Goal: Task Accomplishment & Management: Manage account settings

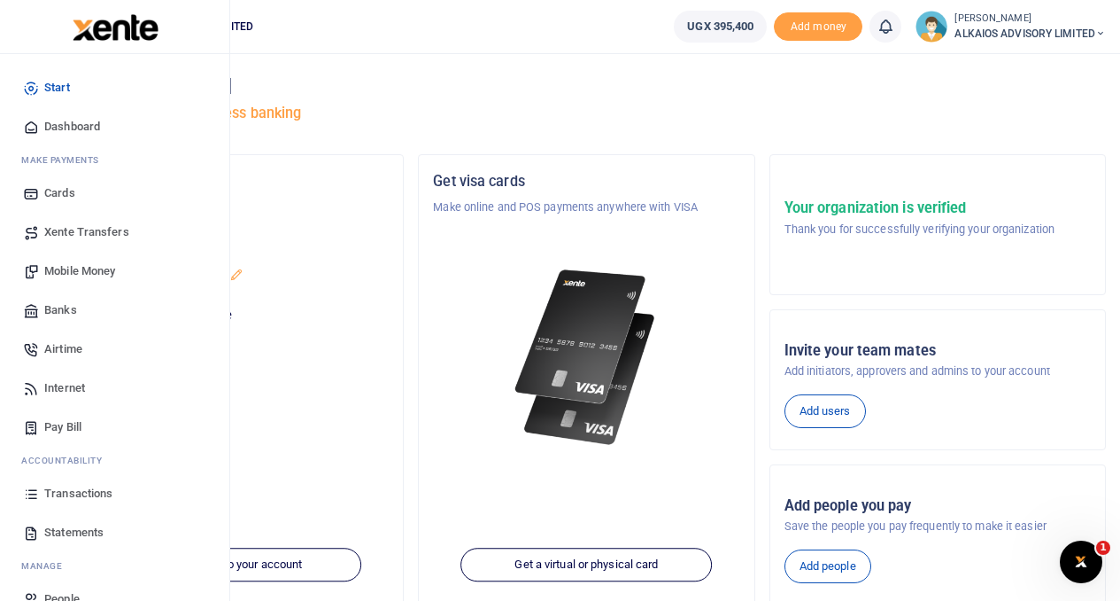
click at [77, 533] on span "Statements" at bounding box center [73, 532] width 59 height 18
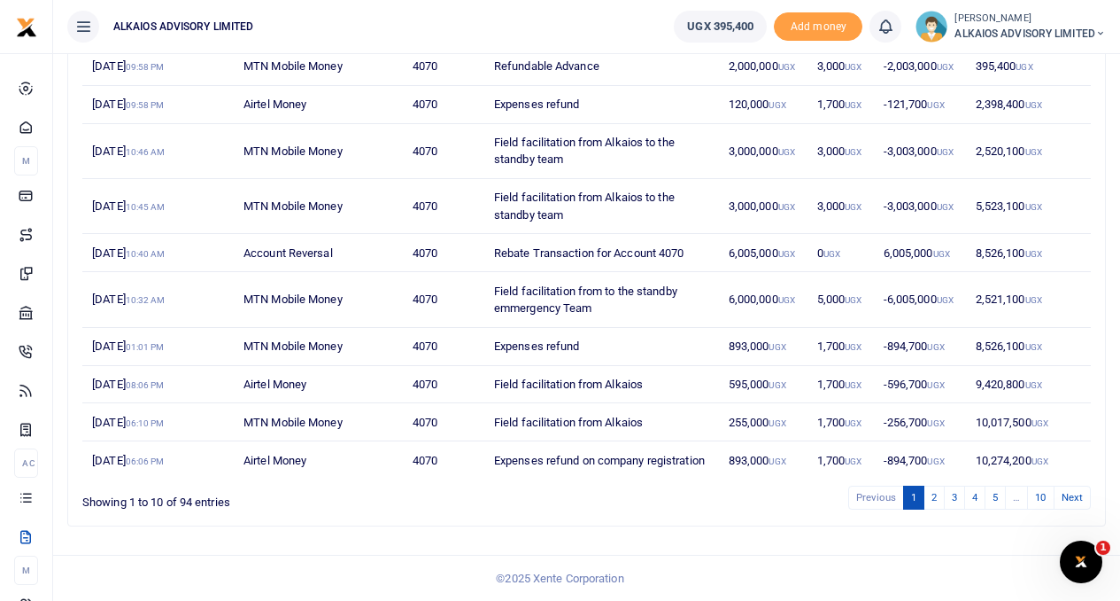
scroll to position [283, 0]
click at [934, 498] on link "2" at bounding box center [934, 497] width 21 height 24
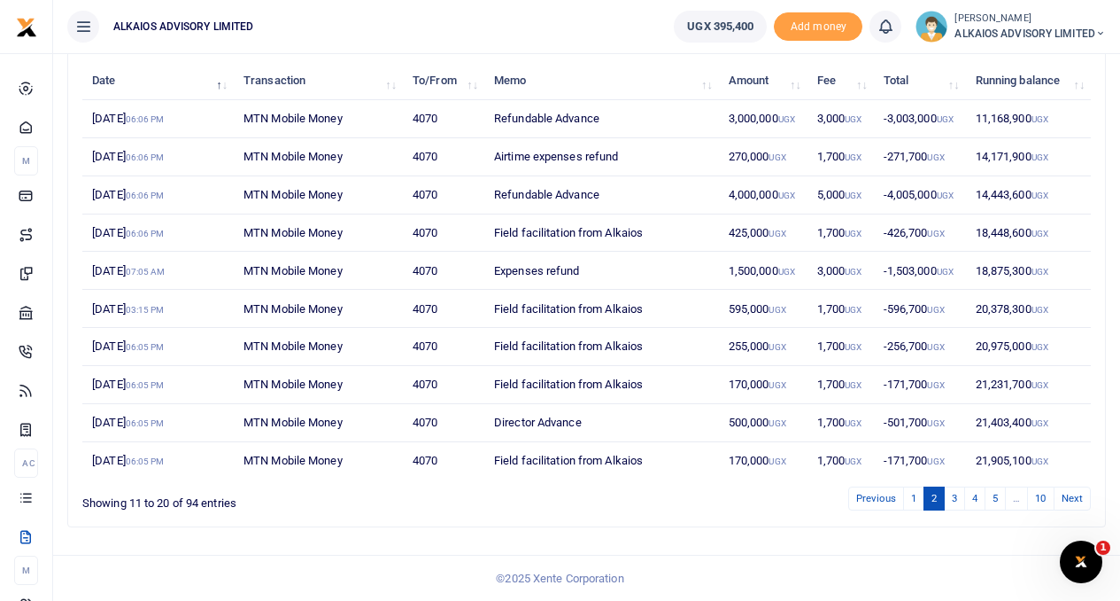
scroll to position [214, 0]
click at [955, 500] on link "3" at bounding box center [954, 497] width 21 height 24
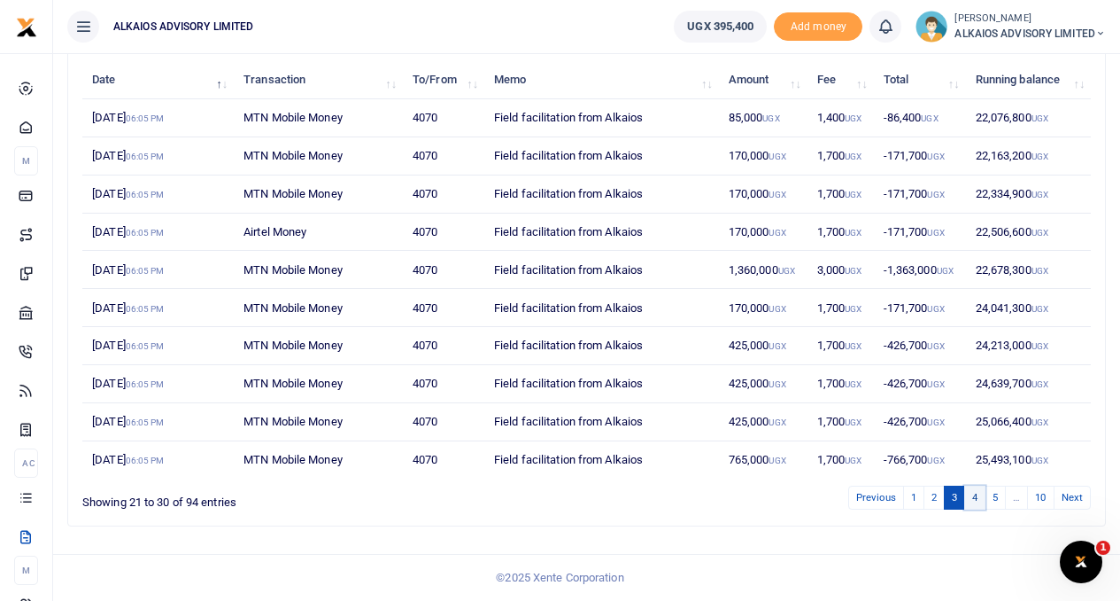
click at [978, 500] on link "4" at bounding box center [975, 497] width 21 height 24
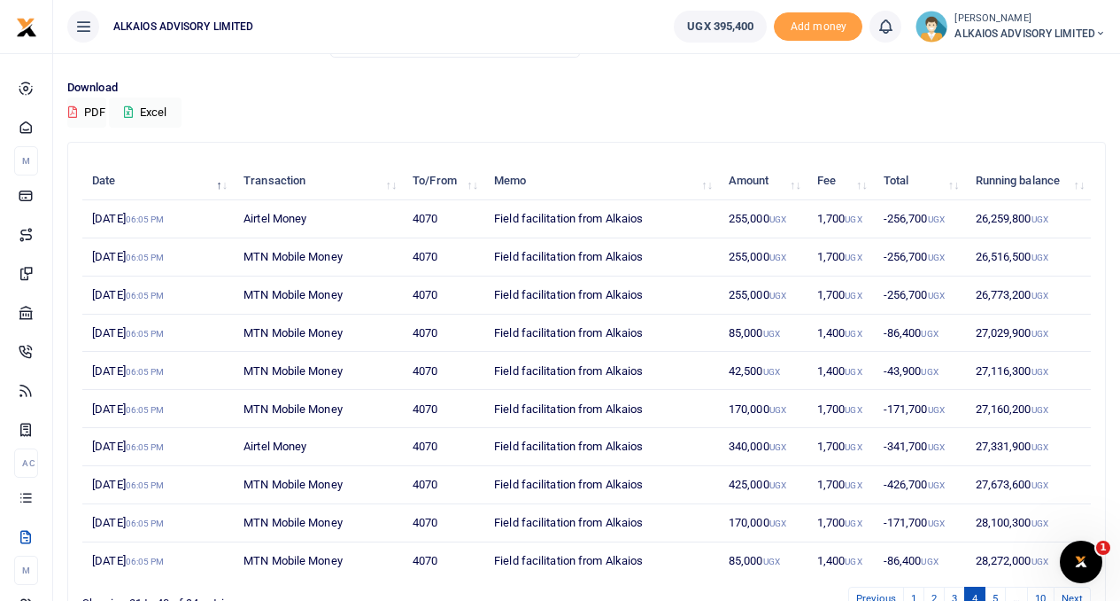
scroll to position [0, 0]
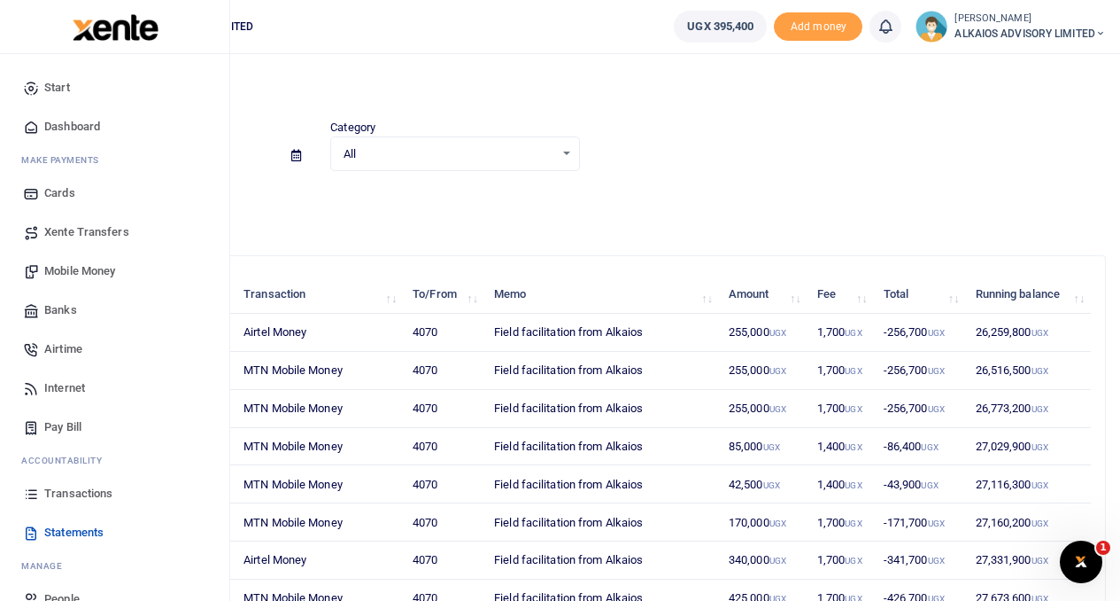
click at [85, 125] on span "Dashboard" at bounding box center [72, 127] width 56 height 18
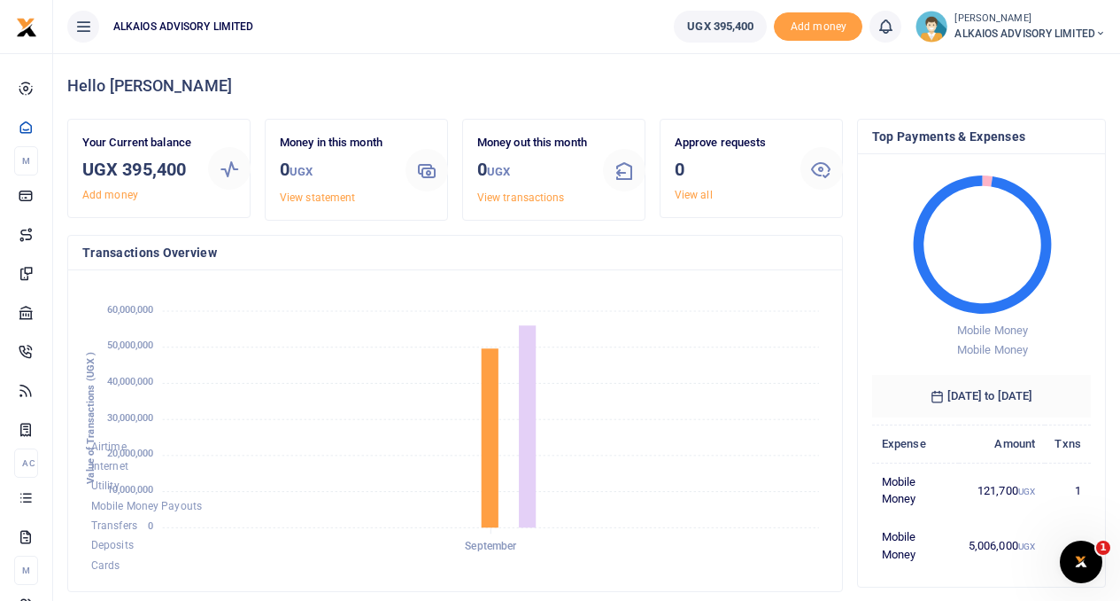
click at [1102, 32] on icon at bounding box center [1101, 33] width 11 height 12
click at [1016, 132] on link "Logout" at bounding box center [1039, 129] width 140 height 25
